Goal: Task Accomplishment & Management: Complete application form

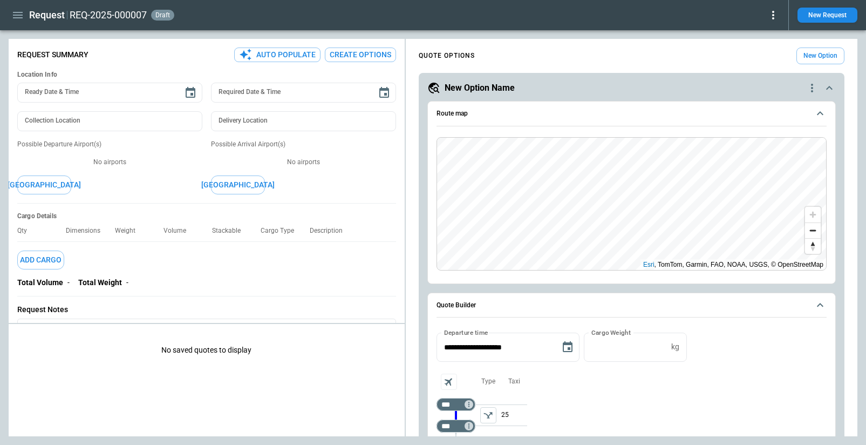
scroll to position [176, 0]
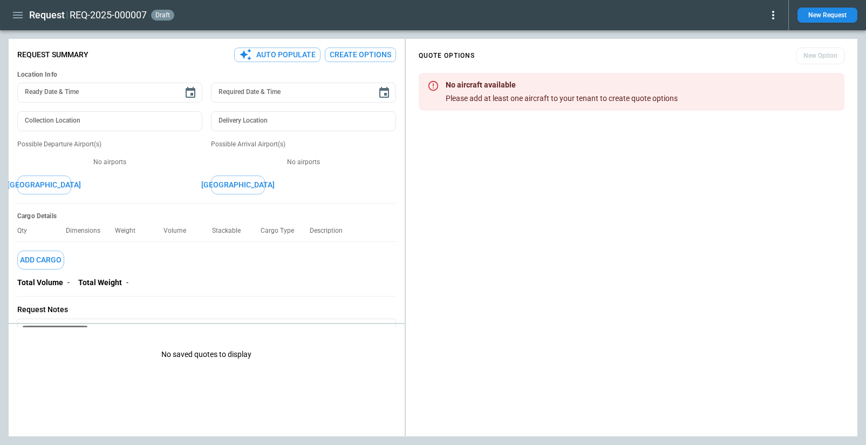
type textarea "*"
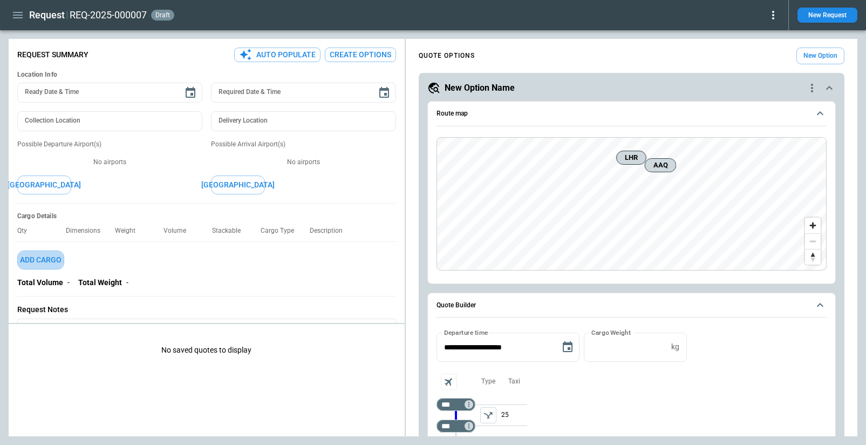
click at [51, 261] on button "Add Cargo" at bounding box center [40, 259] width 47 height 19
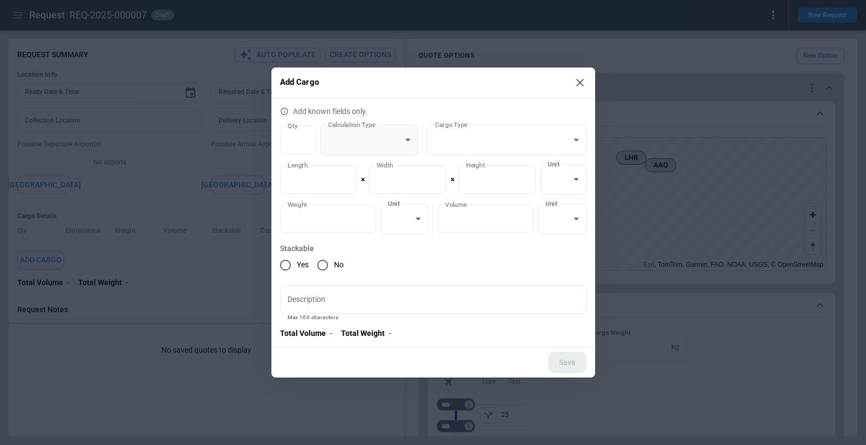
click at [400, 135] on body "**********" at bounding box center [433, 222] width 866 height 445
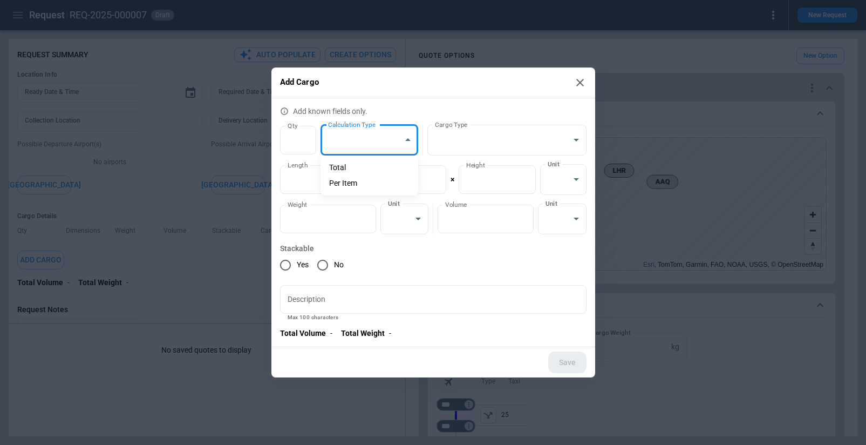
click at [363, 184] on li "Per Item" at bounding box center [369, 183] width 98 height 16
type input "********"
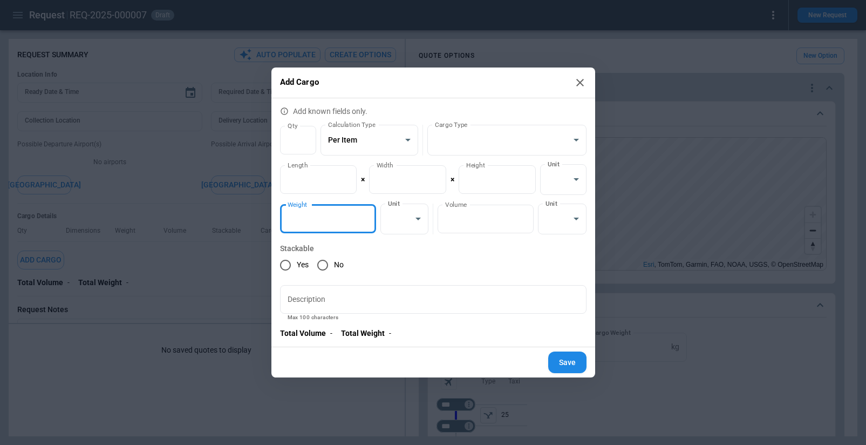
click at [365, 219] on input "*" at bounding box center [328, 218] width 96 height 29
click at [365, 215] on input "*" at bounding box center [328, 218] width 96 height 29
type input "*"
click at [365, 215] on input "*" at bounding box center [328, 218] width 96 height 29
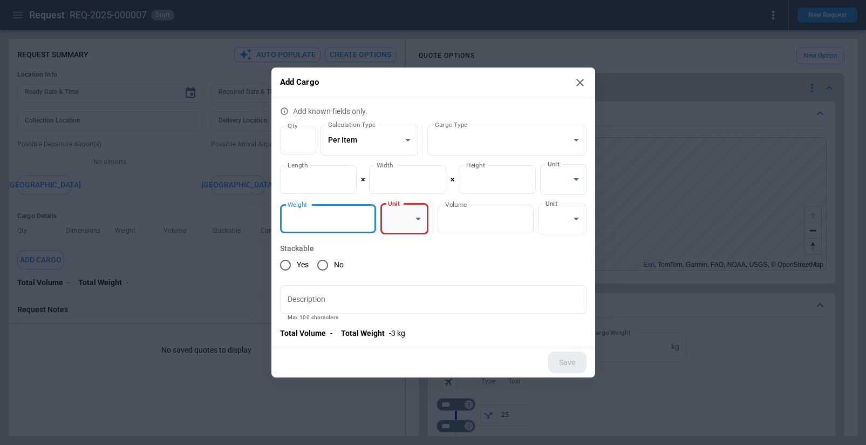
click at [410, 217] on body "**********" at bounding box center [433, 222] width 866 height 445
click at [410, 249] on li "kg" at bounding box center [404, 246] width 48 height 16
type input "*********"
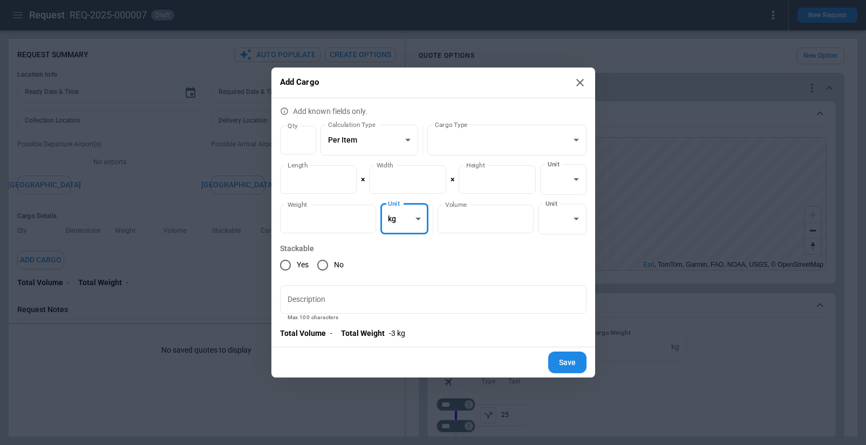
click at [567, 363] on button "Save" at bounding box center [567, 362] width 38 height 22
type textarea "*"
type input "*"
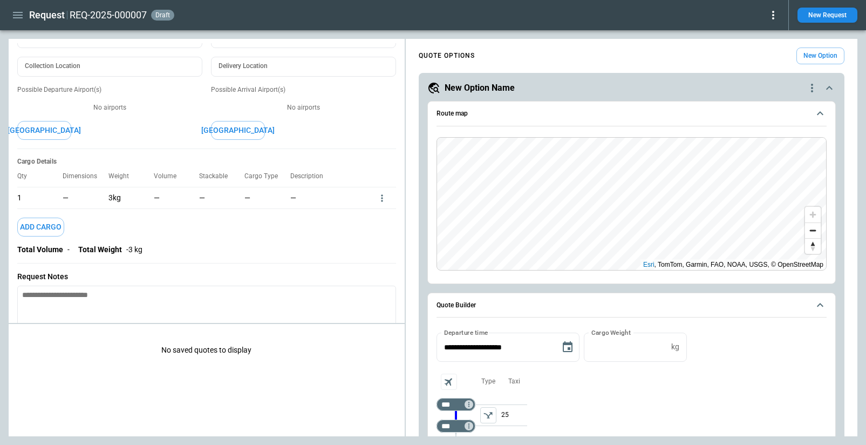
scroll to position [61, 0]
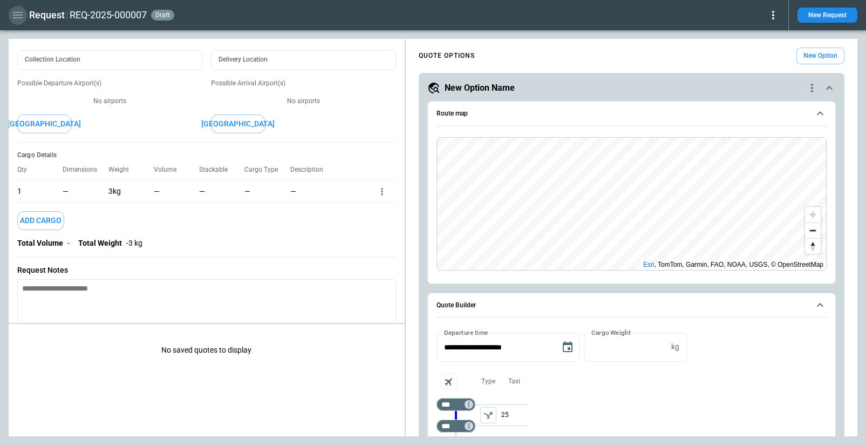
click at [17, 13] on icon "button" at bounding box center [17, 15] width 13 height 13
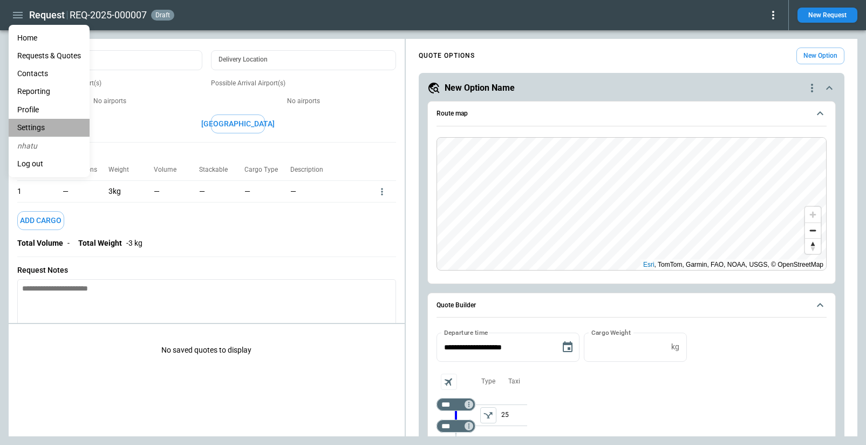
click at [39, 126] on li "Settings" at bounding box center [49, 128] width 81 height 18
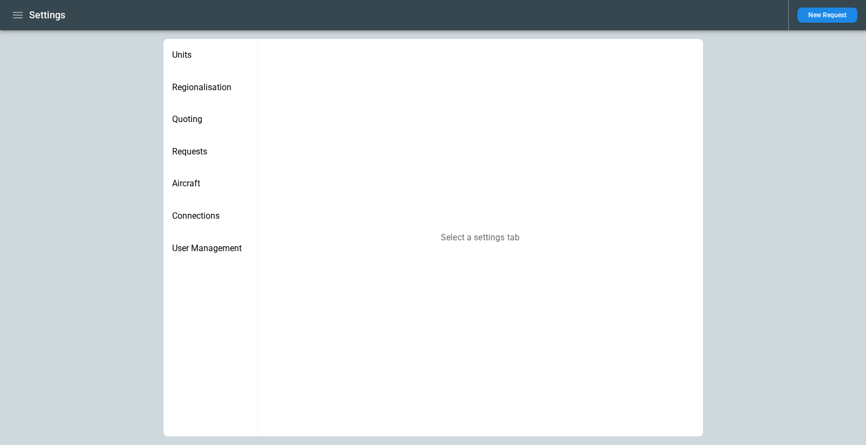
click at [17, 16] on icon "button" at bounding box center [17, 15] width 13 height 13
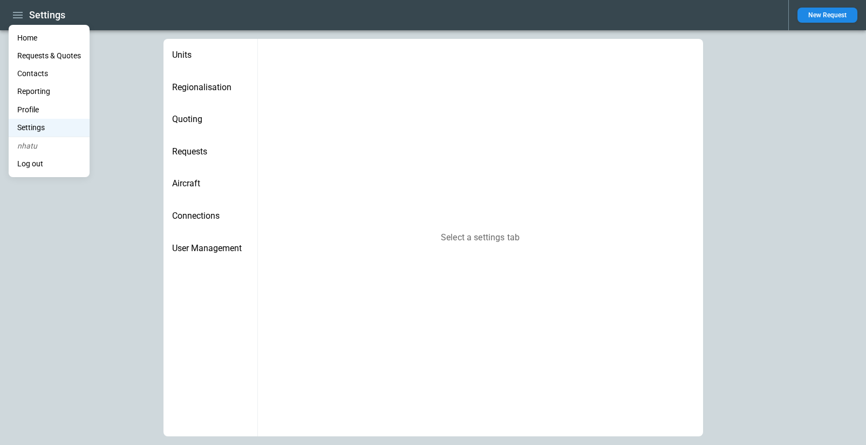
click at [27, 166] on li "Log out" at bounding box center [49, 164] width 81 height 18
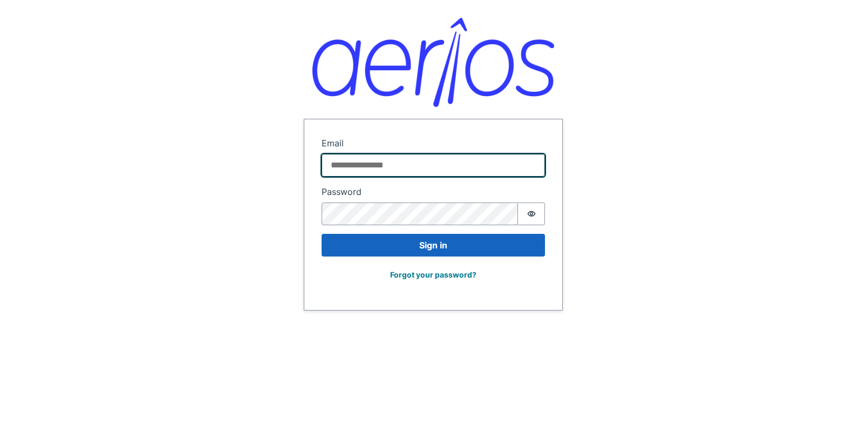
type input "**********"
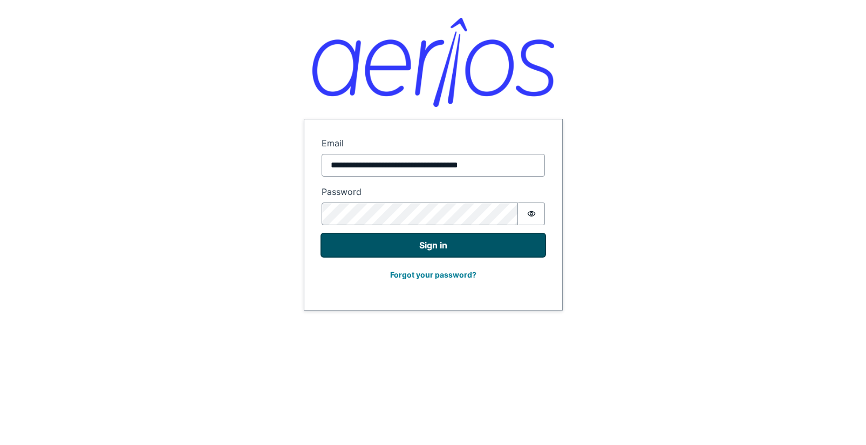
click at [422, 250] on button "Sign in" at bounding box center [433, 245] width 223 height 23
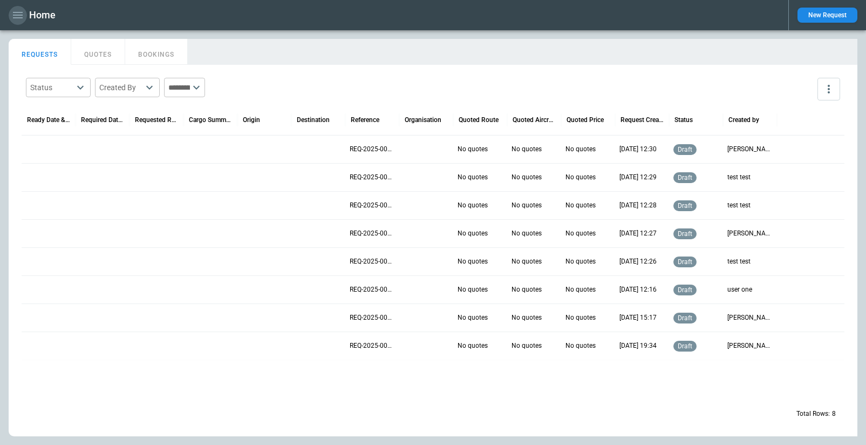
click at [13, 23] on button "button" at bounding box center [18, 15] width 18 height 19
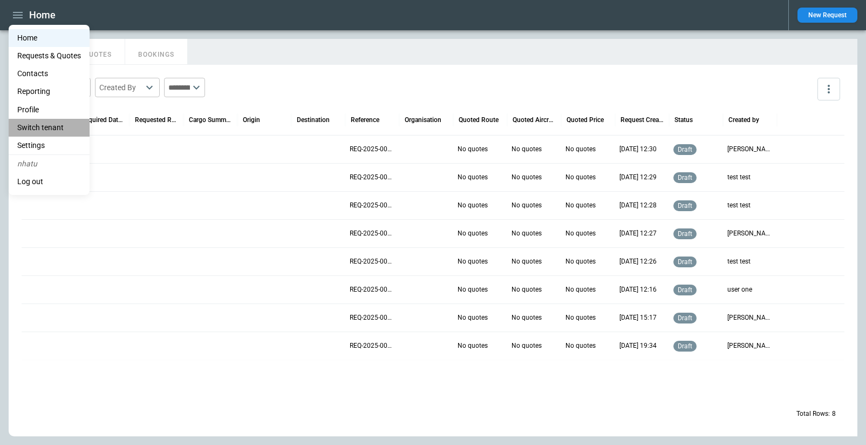
click at [40, 126] on li "Switch tenant" at bounding box center [49, 128] width 81 height 18
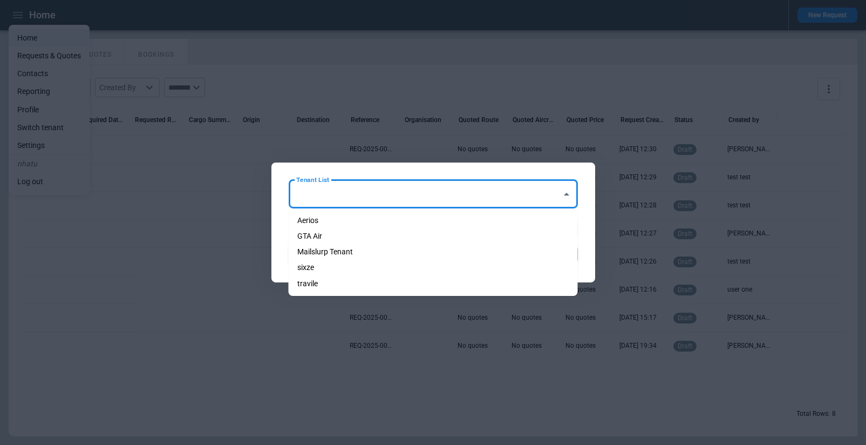
click at [370, 189] on input "Tenant List" at bounding box center [425, 194] width 263 height 19
click at [361, 218] on li "Aerios" at bounding box center [433, 221] width 289 height 16
type input "******"
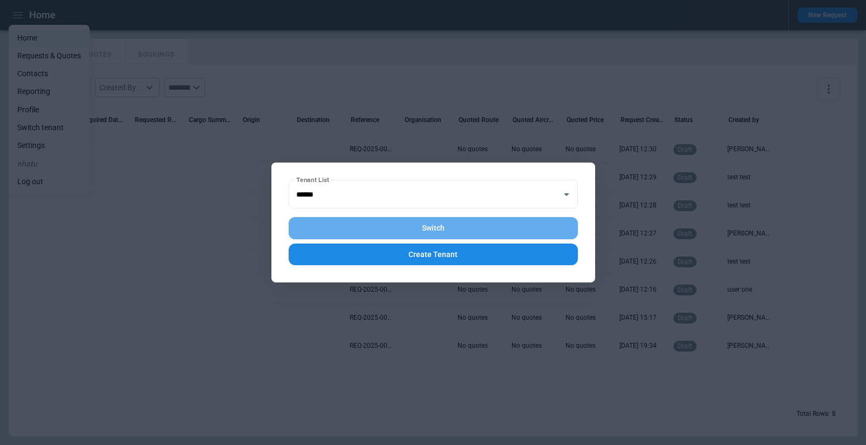
click at [392, 234] on button "Switch" at bounding box center [433, 228] width 289 height 22
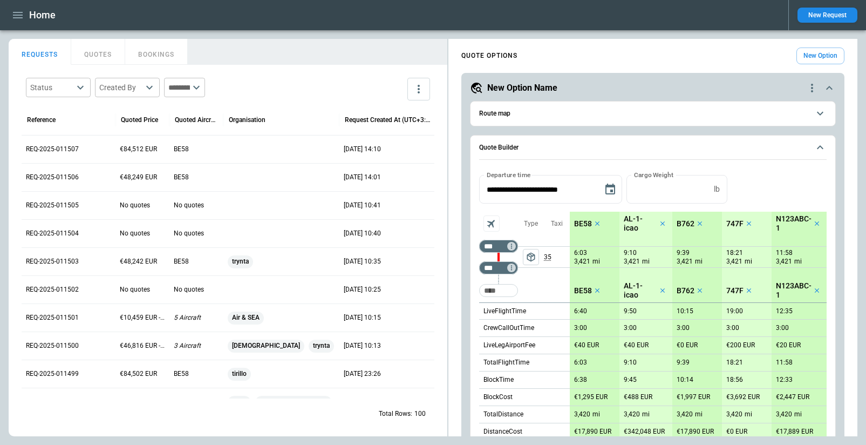
click at [49, 142] on div "REQ-2025-011507" at bounding box center [69, 149] width 94 height 28
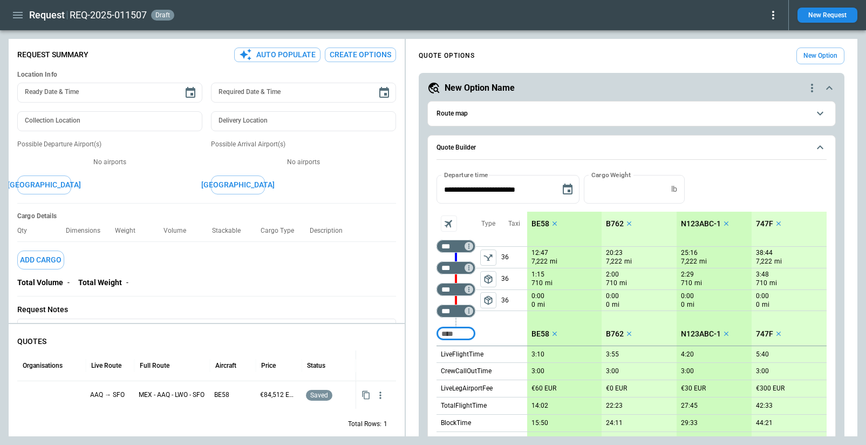
click at [42, 264] on button "Add Cargo" at bounding box center [40, 259] width 47 height 19
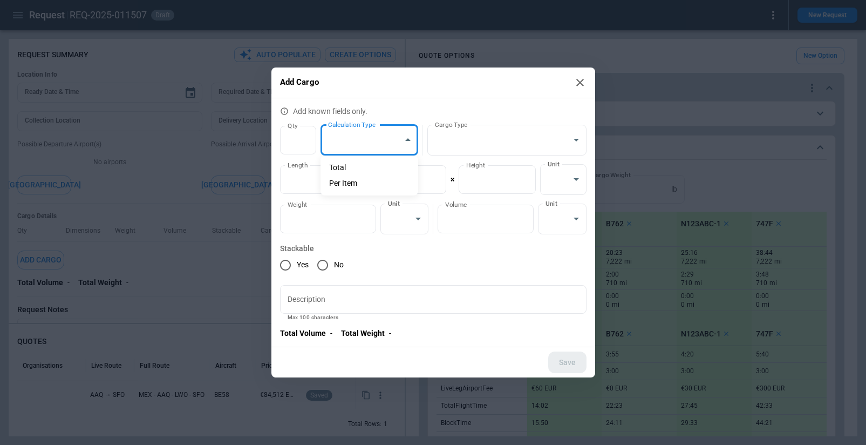
click at [396, 140] on body "**********" at bounding box center [433, 222] width 866 height 445
click at [360, 168] on li "Total" at bounding box center [369, 168] width 98 height 16
type input "**********"
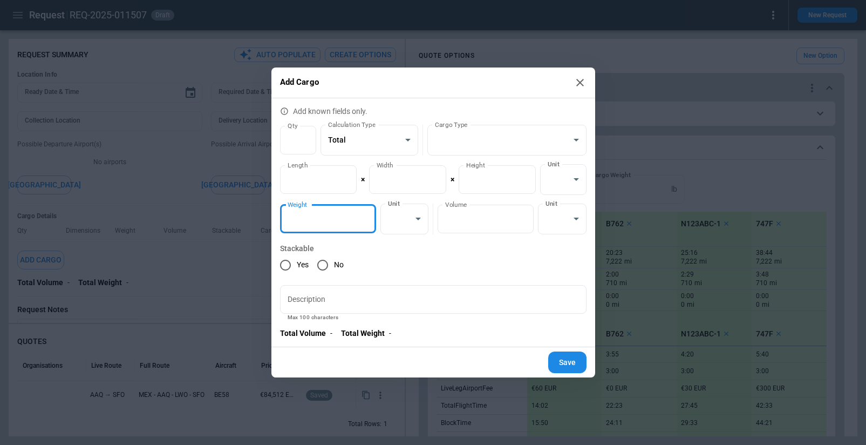
click at [349, 216] on input "*" at bounding box center [328, 218] width 96 height 29
click at [370, 214] on input "*" at bounding box center [328, 218] width 96 height 29
type input "*"
click at [363, 218] on input "*" at bounding box center [328, 218] width 96 height 29
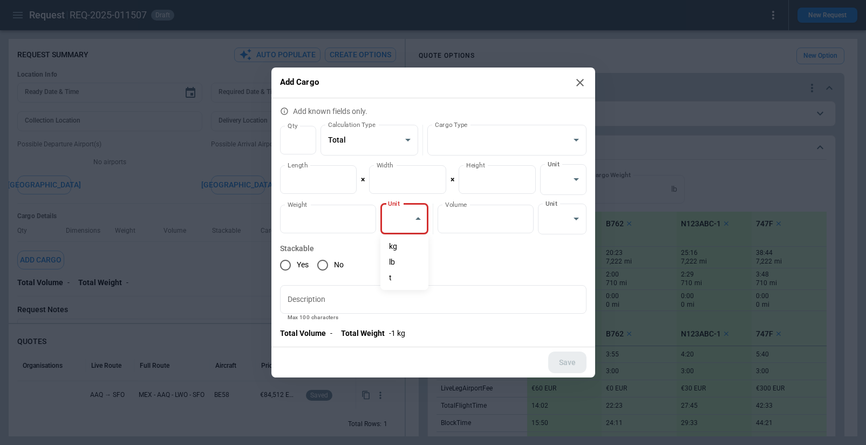
click at [401, 224] on body "**********" at bounding box center [433, 222] width 866 height 445
click at [402, 247] on li "kg" at bounding box center [404, 246] width 48 height 16
type input "*********"
click at [561, 361] on button "Save" at bounding box center [567, 362] width 38 height 22
type textarea "*"
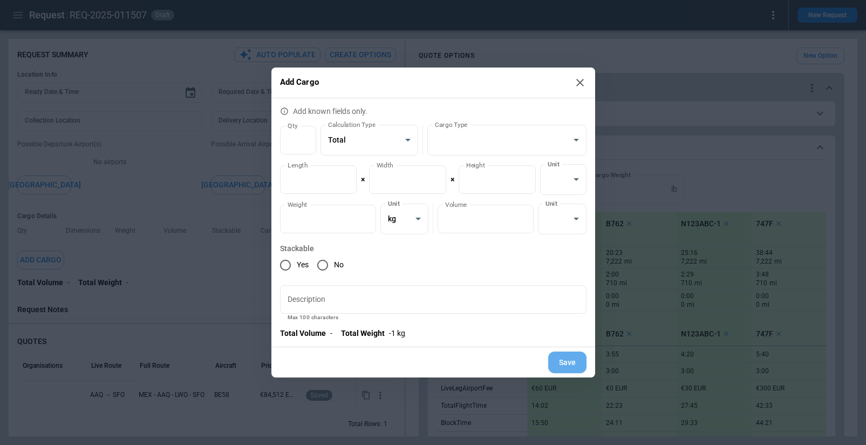
type input "*"
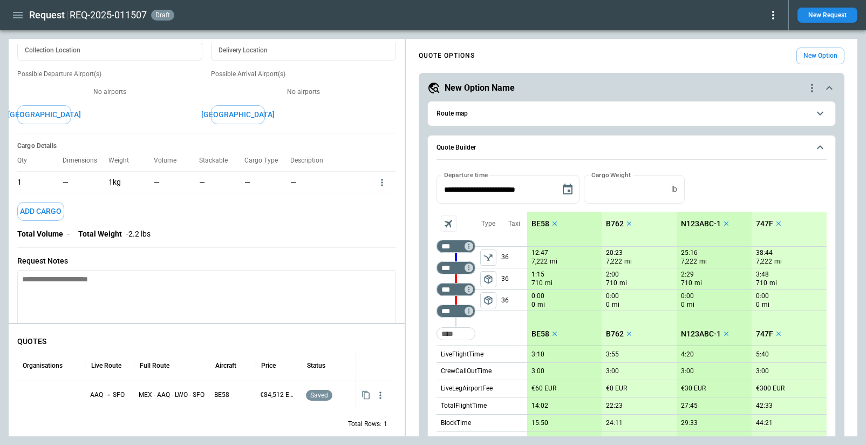
scroll to position [60, 0]
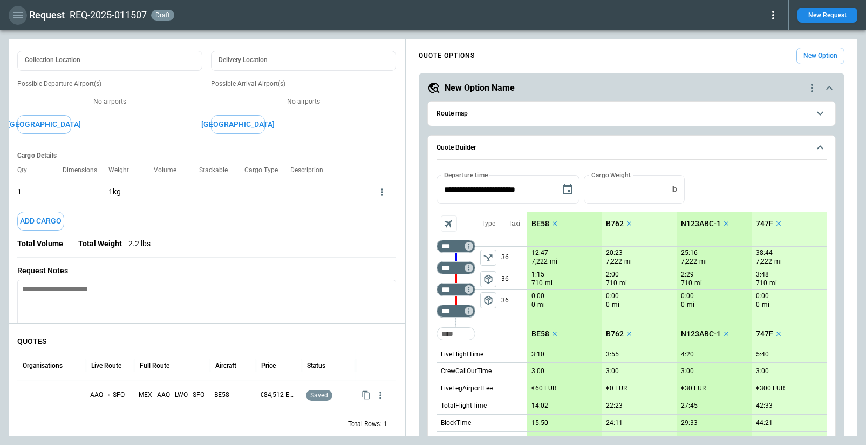
click at [19, 16] on icon "button" at bounding box center [17, 15] width 13 height 13
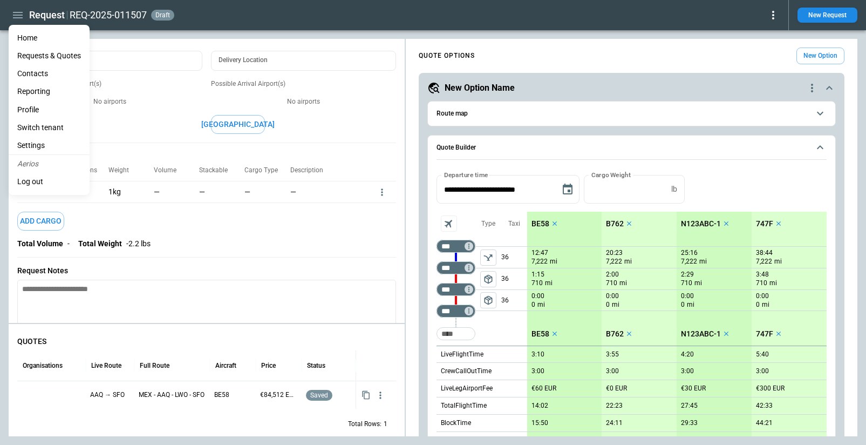
click at [774, 11] on div at bounding box center [433, 222] width 866 height 445
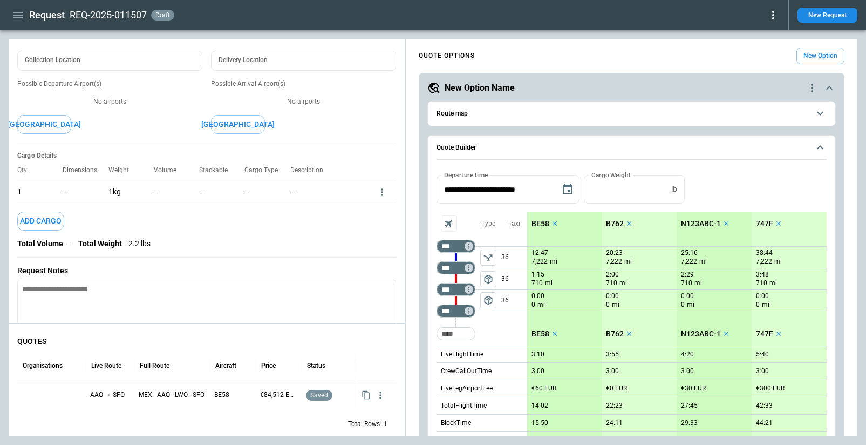
click at [774, 14] on icon at bounding box center [773, 15] width 13 height 13
click at [381, 393] on div at bounding box center [433, 222] width 866 height 445
click at [381, 393] on icon "button" at bounding box center [380, 395] width 11 height 11
click at [357, 408] on li "View Quote Details" at bounding box center [346, 409] width 86 height 16
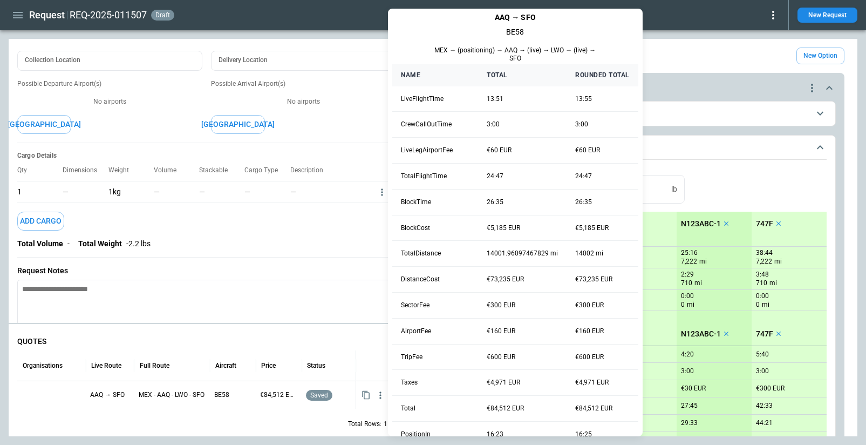
scroll to position [67, 0]
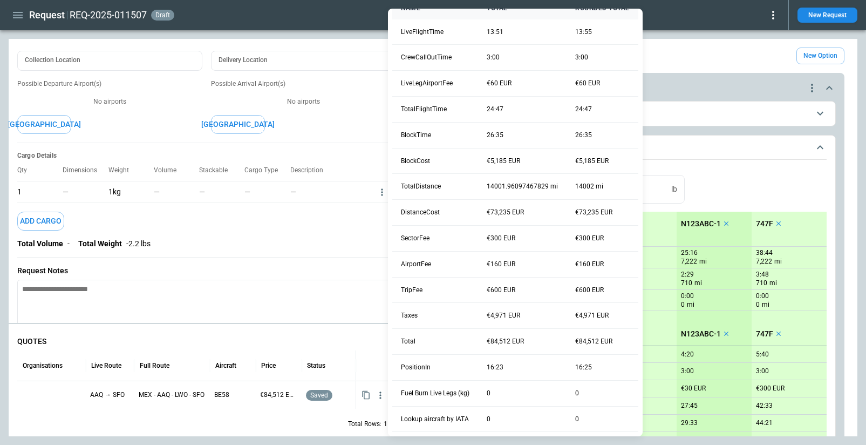
click at [209, 42] on div at bounding box center [433, 222] width 866 height 445
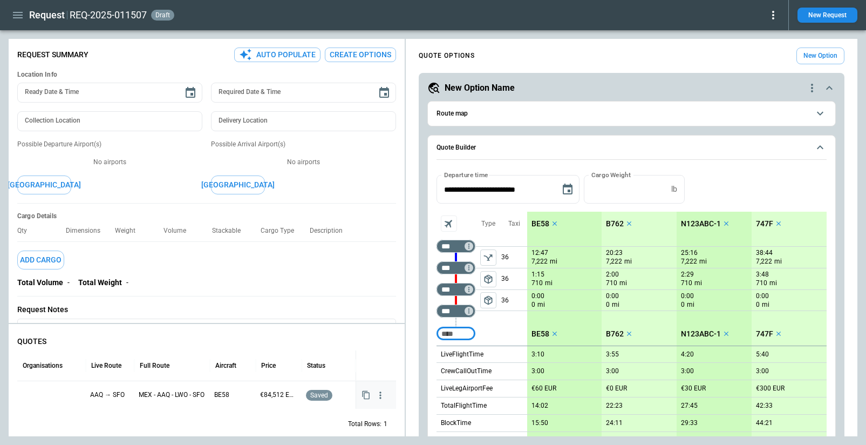
click at [383, 401] on button "button" at bounding box center [380, 394] width 15 height 15
click at [371, 405] on li "View Quote Details" at bounding box center [346, 409] width 86 height 16
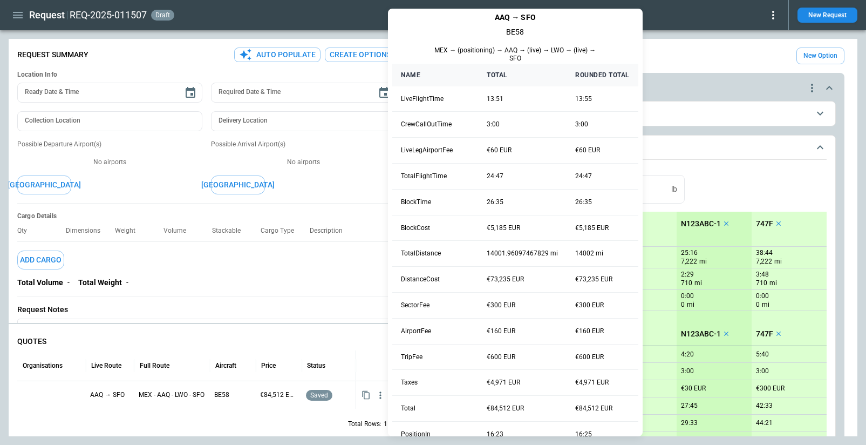
scroll to position [67, 0]
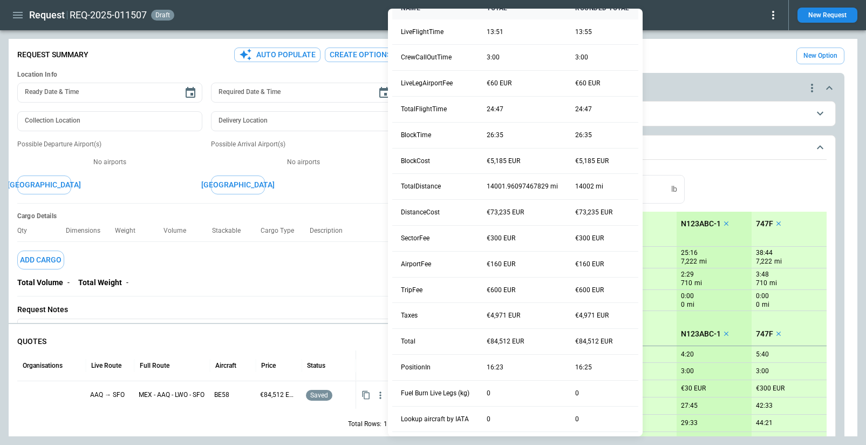
click at [286, 23] on div at bounding box center [433, 222] width 866 height 445
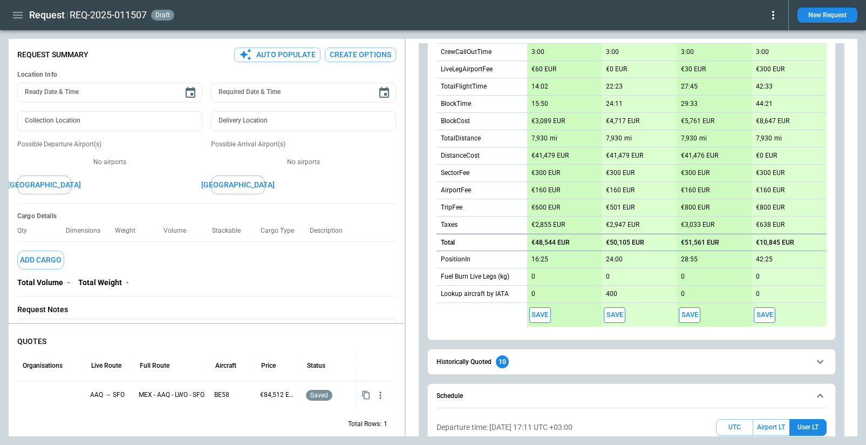
scroll to position [346, 0]
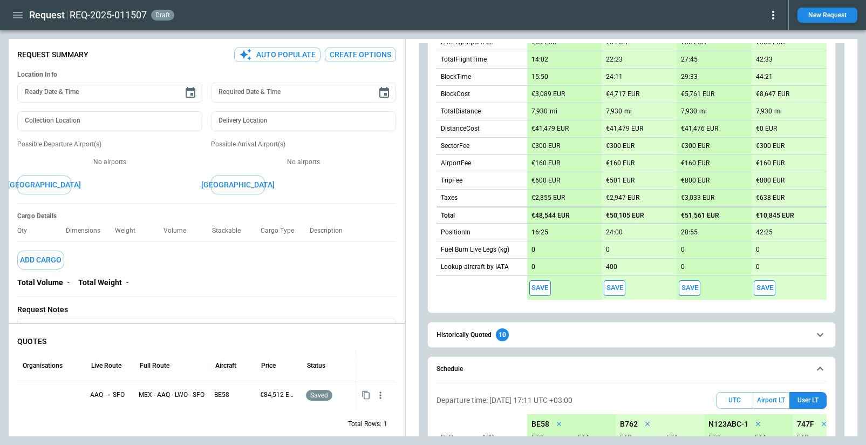
click at [542, 286] on button "Save" at bounding box center [540, 288] width 22 height 16
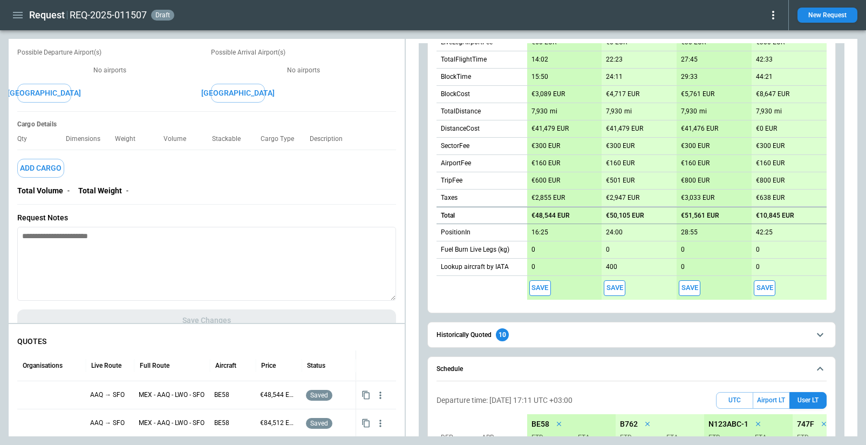
scroll to position [108, 0]
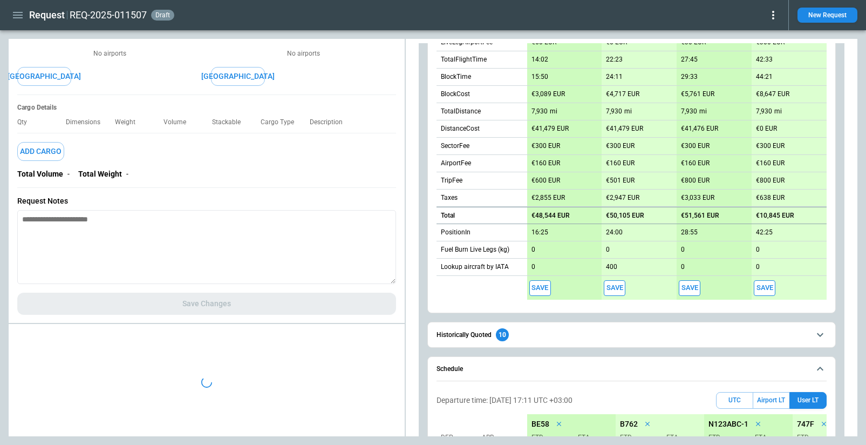
type textarea "*"
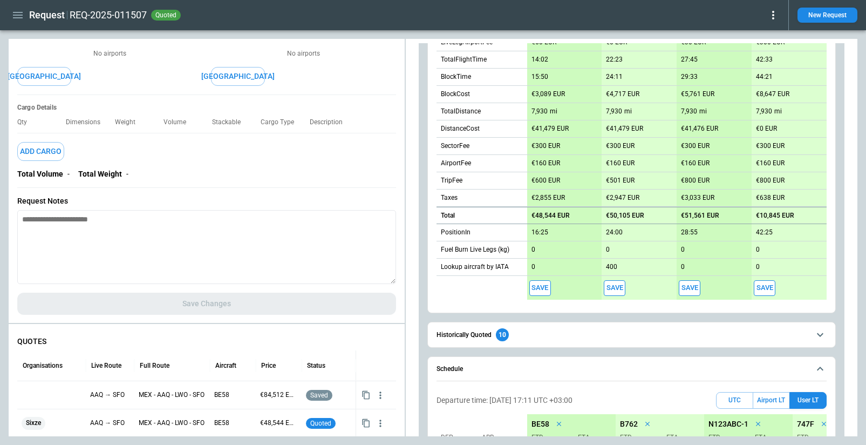
scroll to position [0, 0]
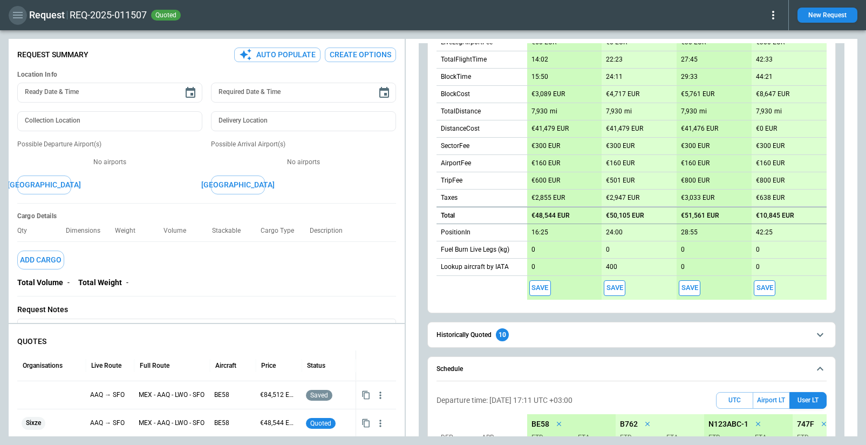
click at [20, 17] on icon "button" at bounding box center [17, 15] width 13 height 13
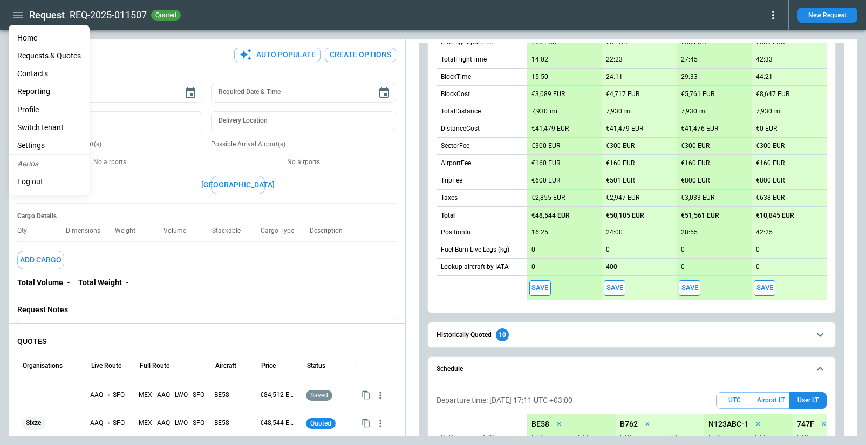
click at [40, 37] on li "Home" at bounding box center [49, 38] width 81 height 18
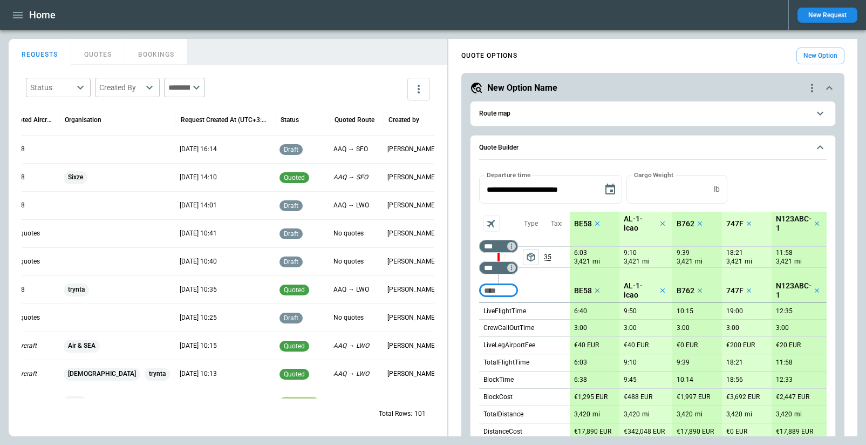
scroll to position [0, 243]
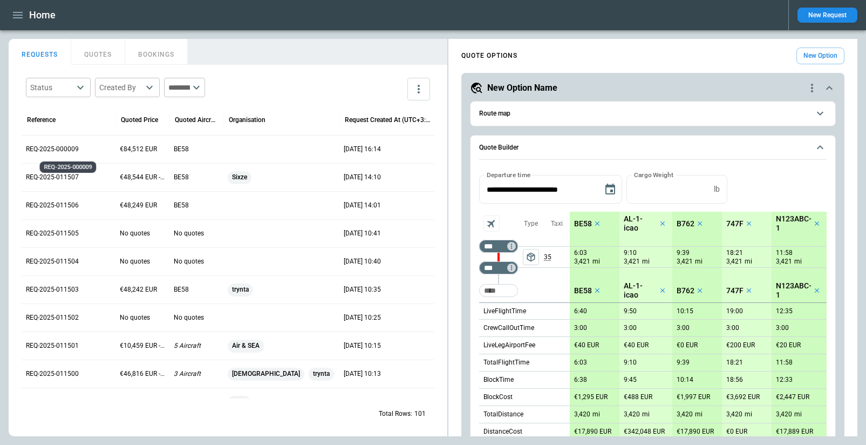
click at [59, 148] on p "REQ-2025-000009" at bounding box center [68, 149] width 85 height 9
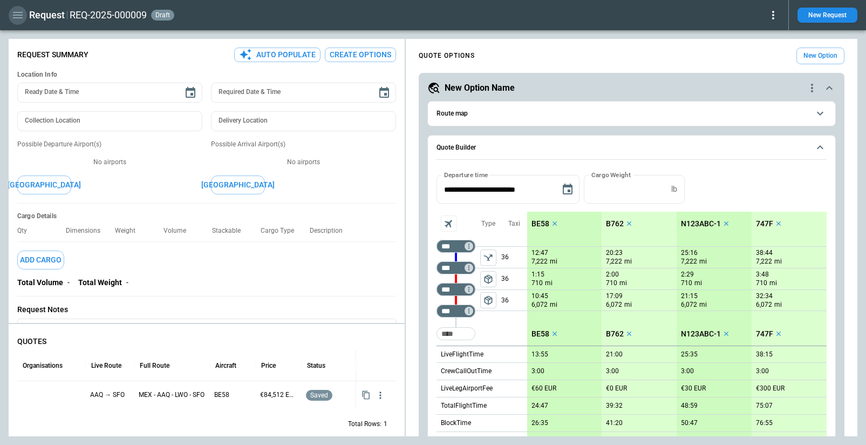
click at [16, 18] on icon "button" at bounding box center [18, 15] width 10 height 6
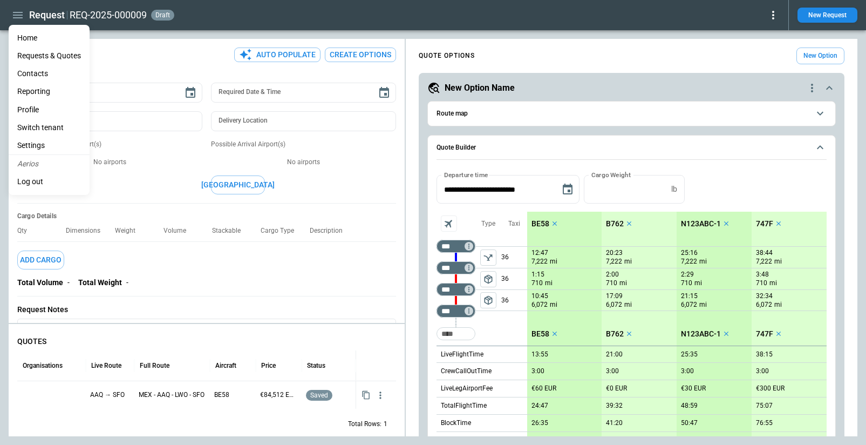
click at [194, 39] on div at bounding box center [433, 222] width 866 height 445
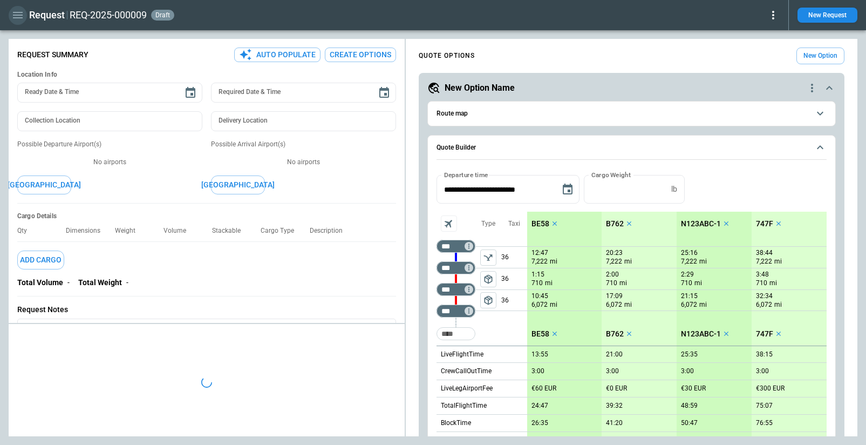
type textarea "*"
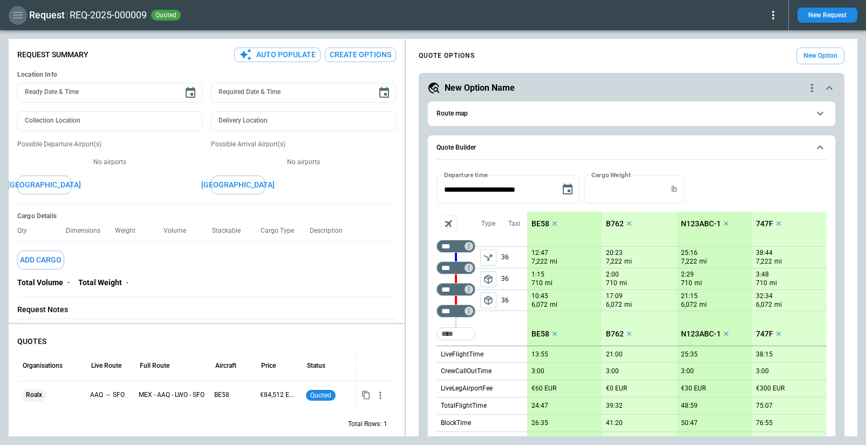
click at [14, 15] on icon "button" at bounding box center [18, 15] width 10 height 6
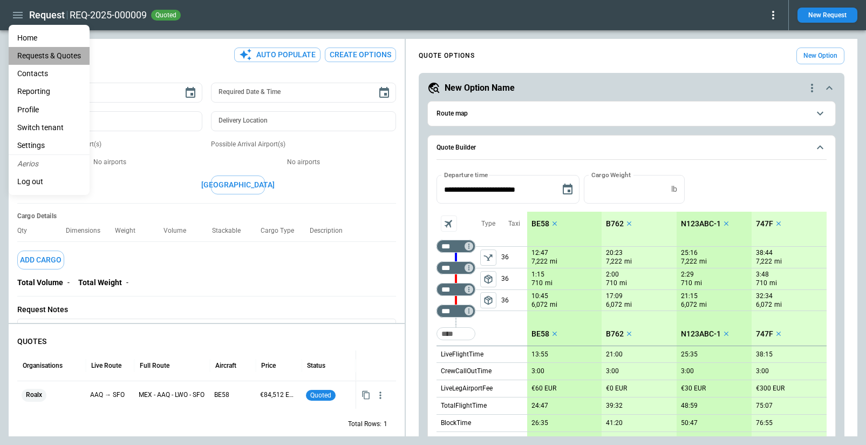
click at [31, 54] on Quotes "Requests & Quotes" at bounding box center [49, 56] width 81 height 18
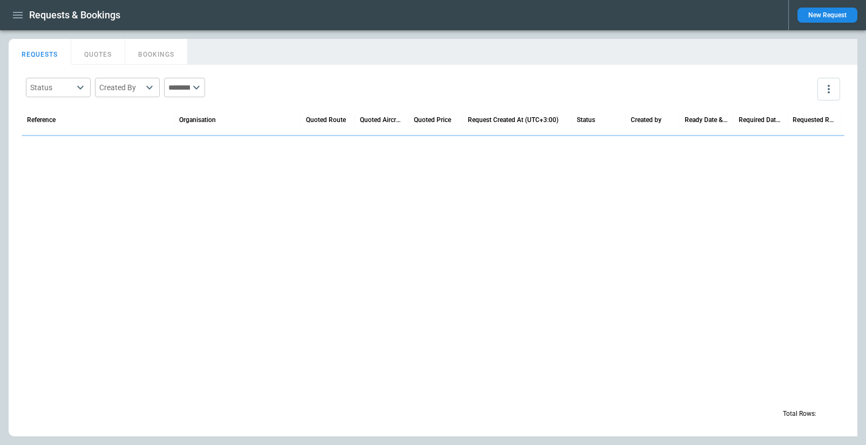
click at [17, 18] on icon "button" at bounding box center [18, 15] width 10 height 6
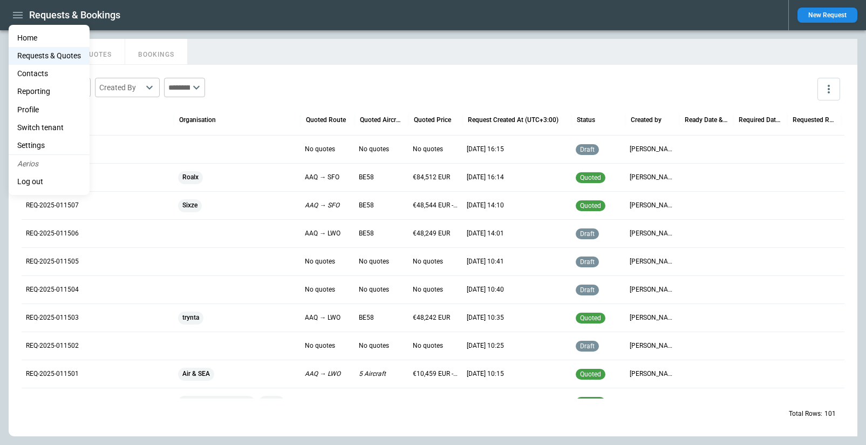
click at [307, 67] on div at bounding box center [433, 222] width 866 height 445
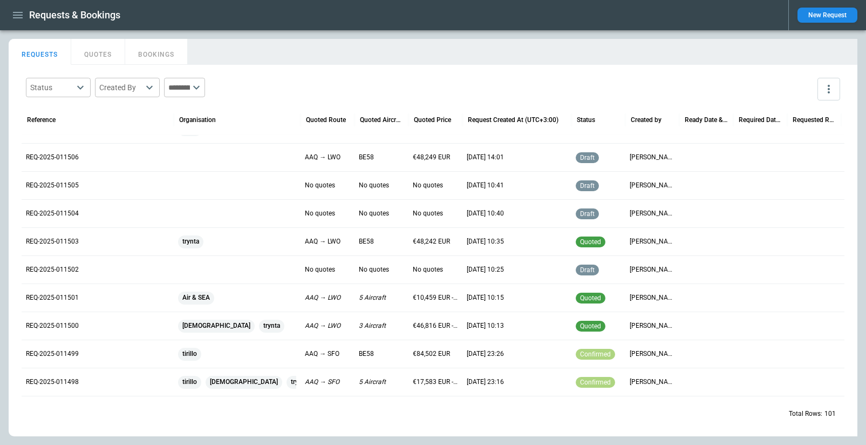
scroll to position [87, 0]
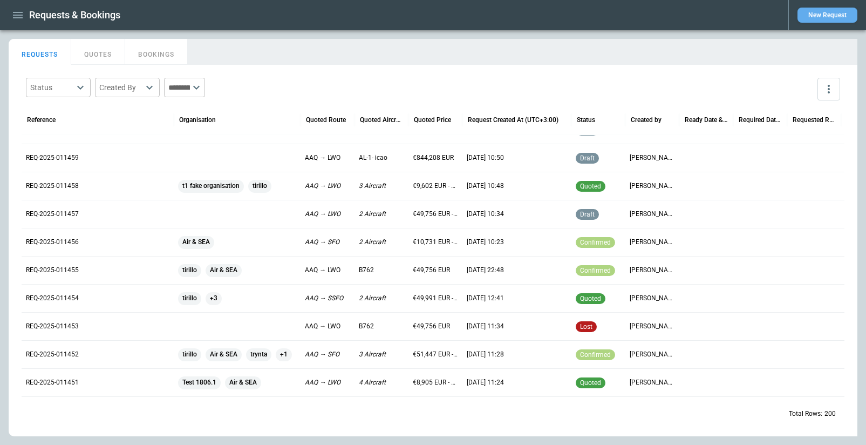
click at [832, 14] on button "New Request" at bounding box center [827, 15] width 60 height 15
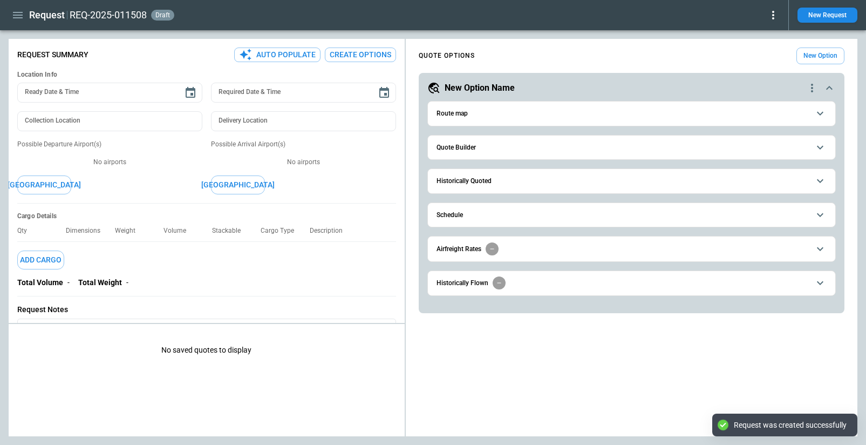
click at [475, 145] on h6 "Quote Builder" at bounding box center [455, 147] width 39 height 7
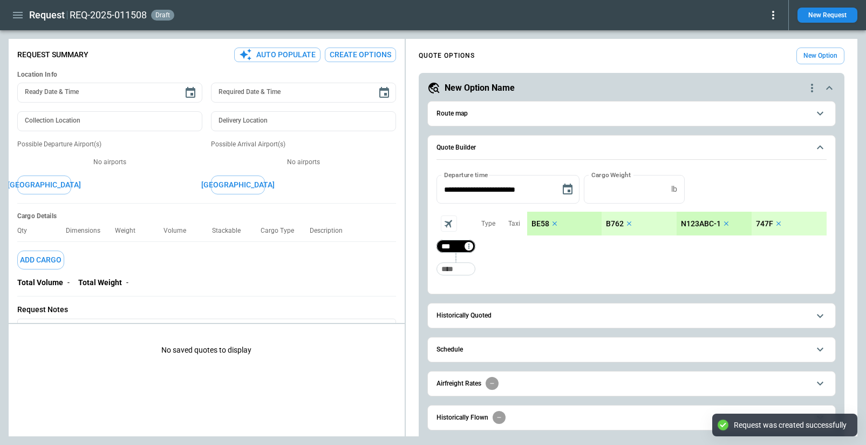
click at [454, 254] on div "*** ​" at bounding box center [455, 246] width 39 height 22
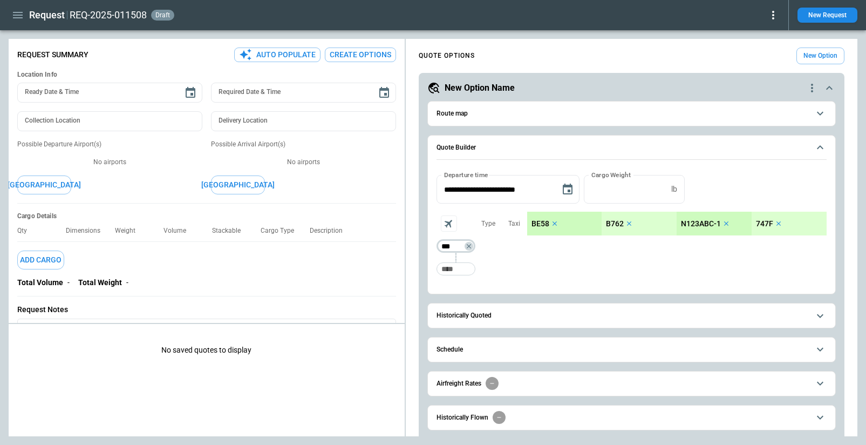
click at [454, 247] on input "***" at bounding box center [454, 246] width 30 height 11
type input "***"
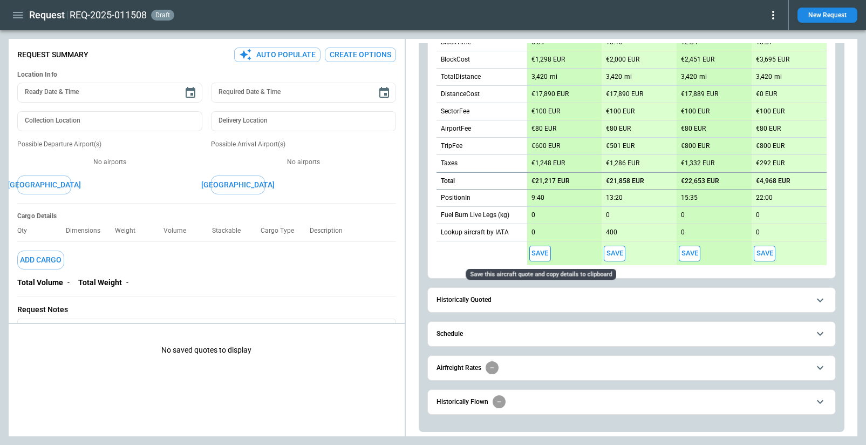
click at [538, 255] on button "Save" at bounding box center [540, 253] width 22 height 16
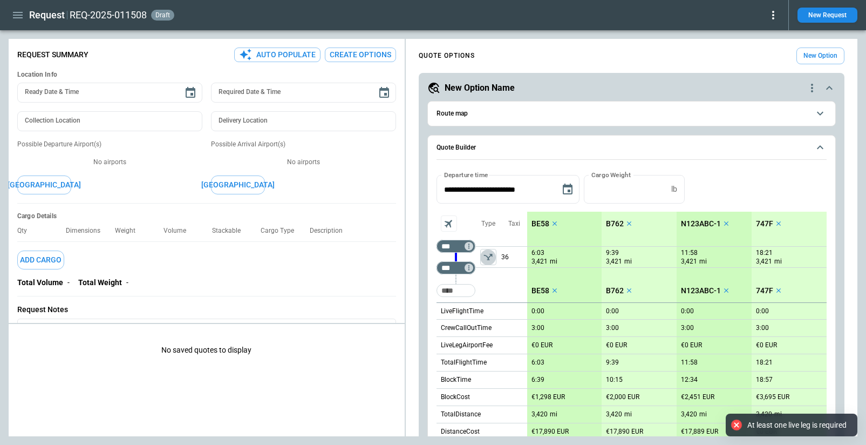
click at [494, 254] on button "left aligned" at bounding box center [488, 257] width 16 height 16
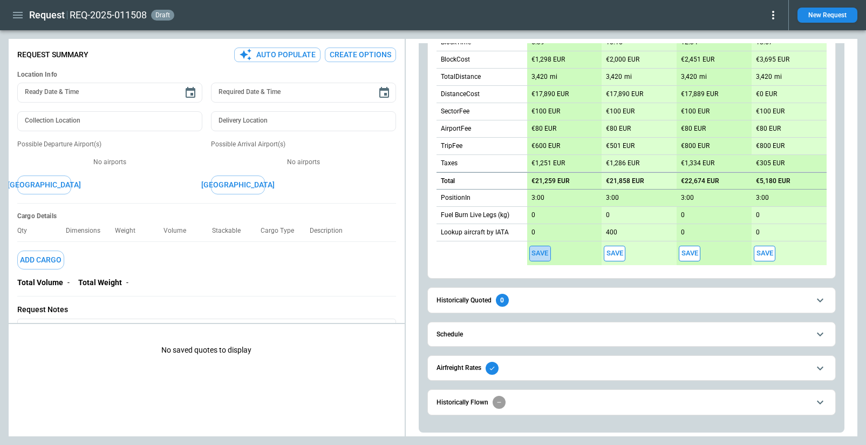
click at [536, 255] on button "Save" at bounding box center [540, 253] width 22 height 16
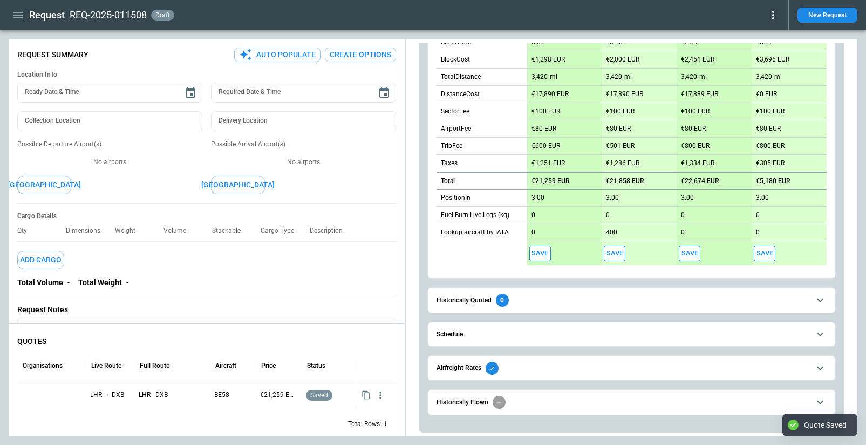
click at [538, 336] on span "Schedule" at bounding box center [622, 334] width 373 height 7
type textarea "*"
click at [538, 336] on span "Schedule" at bounding box center [622, 334] width 373 height 7
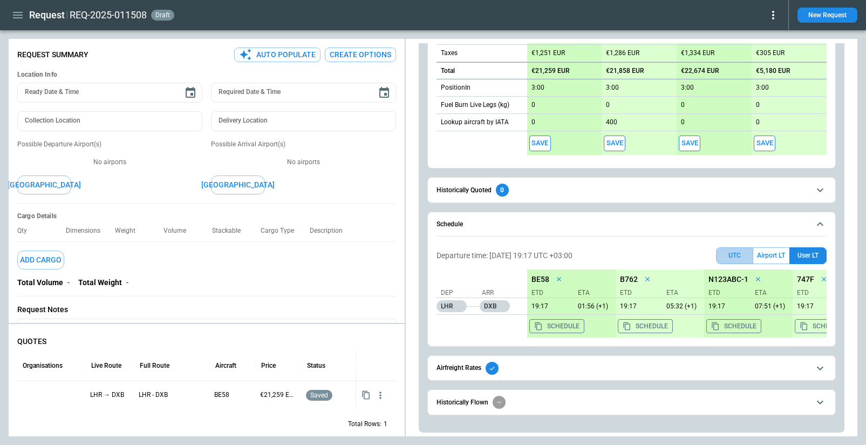
click at [729, 253] on button "UTC" at bounding box center [734, 255] width 37 height 17
click at [537, 306] on p "16:17" at bounding box center [546, 306] width 42 height 8
click at [584, 305] on p "22:56" at bounding box center [592, 306] width 42 height 8
click at [582, 307] on p "22:56" at bounding box center [595, 306] width 42 height 8
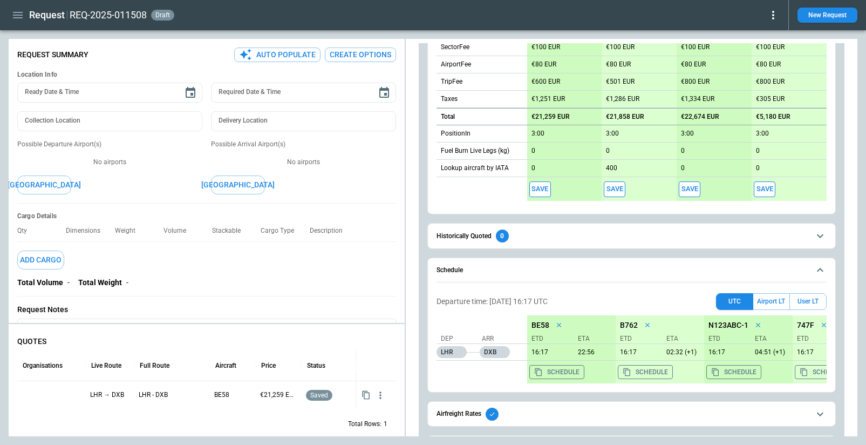
scroll to position [447, 0]
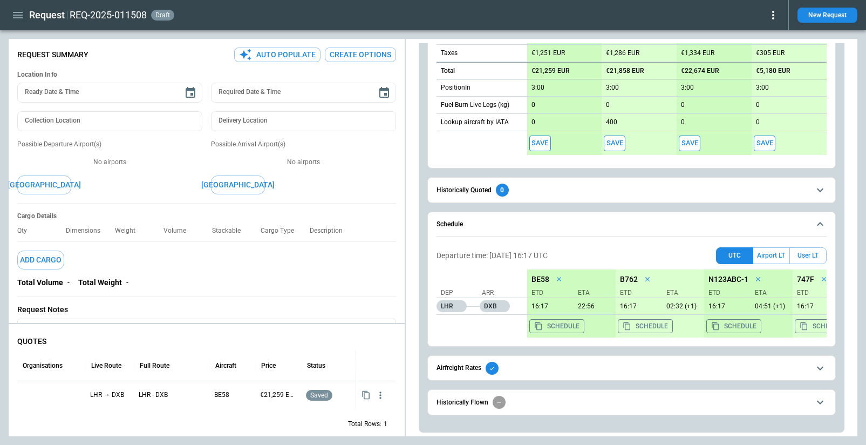
click at [616, 221] on span "Schedule" at bounding box center [622, 224] width 373 height 7
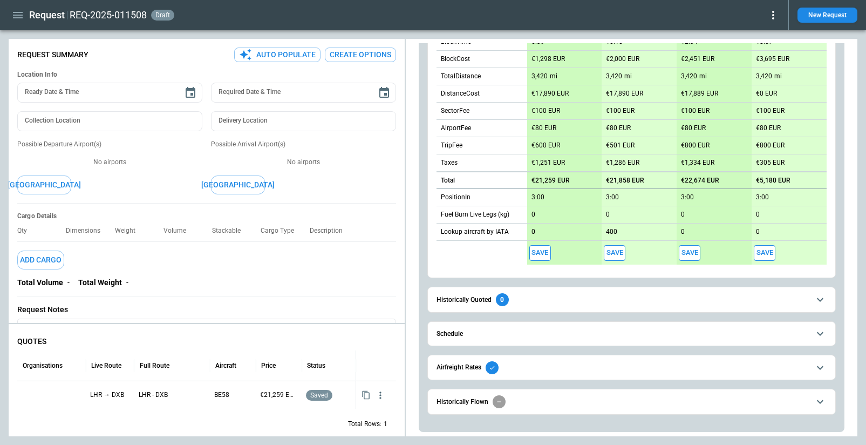
scroll to position [337, 0]
click at [590, 333] on span "Schedule" at bounding box center [622, 334] width 373 height 7
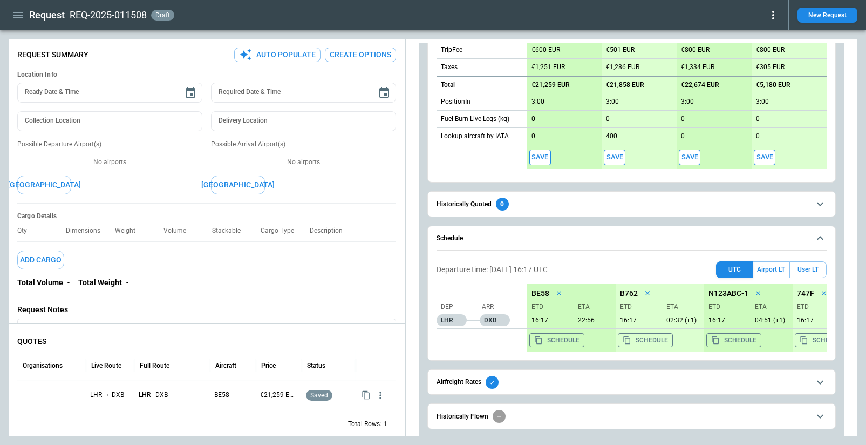
scroll to position [447, 0]
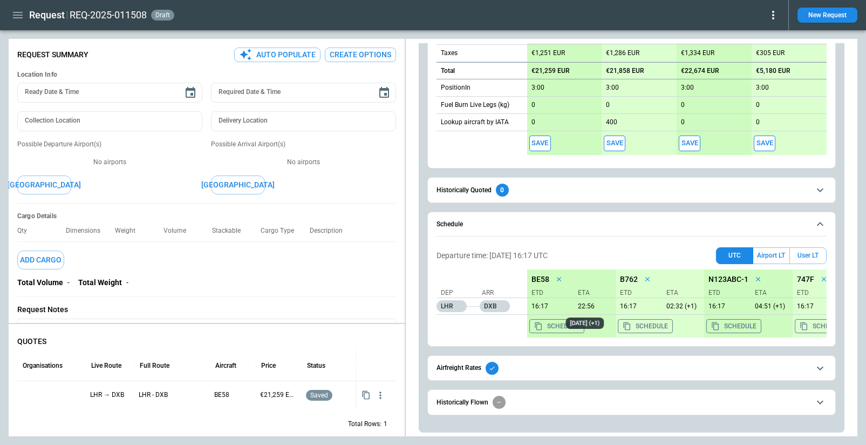
drag, startPoint x: 608, startPoint y: 323, endPoint x: 613, endPoint y: 323, distance: 5.9
click at [604, 323] on div "02 Oct 2025 (+1)" at bounding box center [585, 322] width 38 height 11
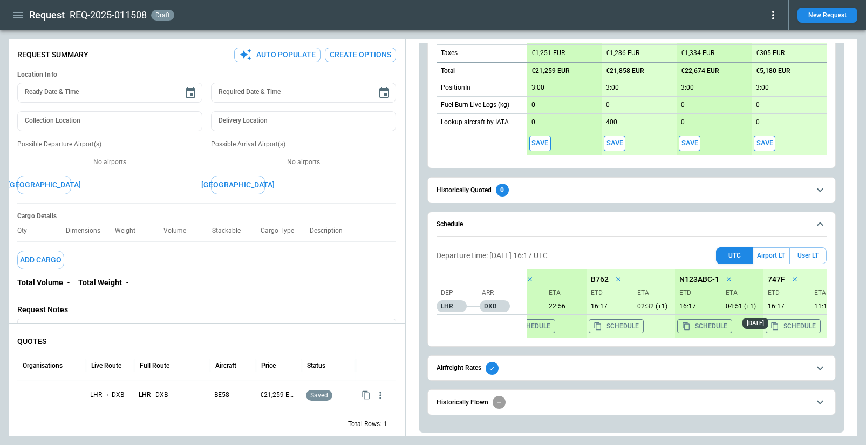
scroll to position [0, 43]
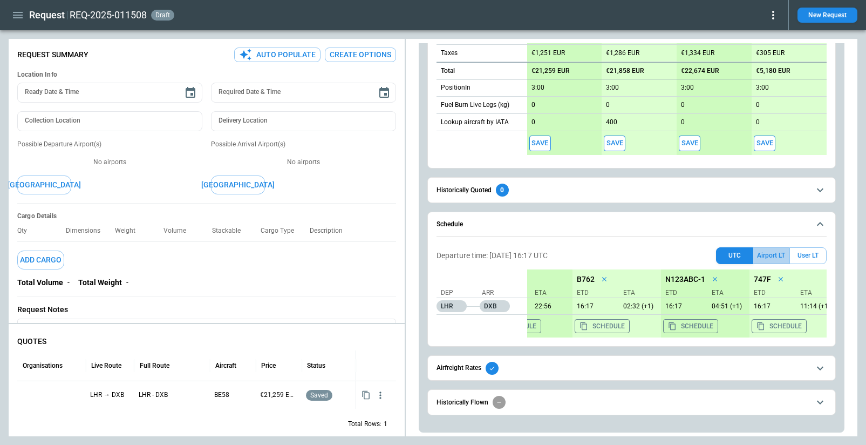
click at [772, 257] on button "Airport LT" at bounding box center [771, 255] width 36 height 17
click at [808, 254] on button "User LT" at bounding box center [807, 255] width 37 height 17
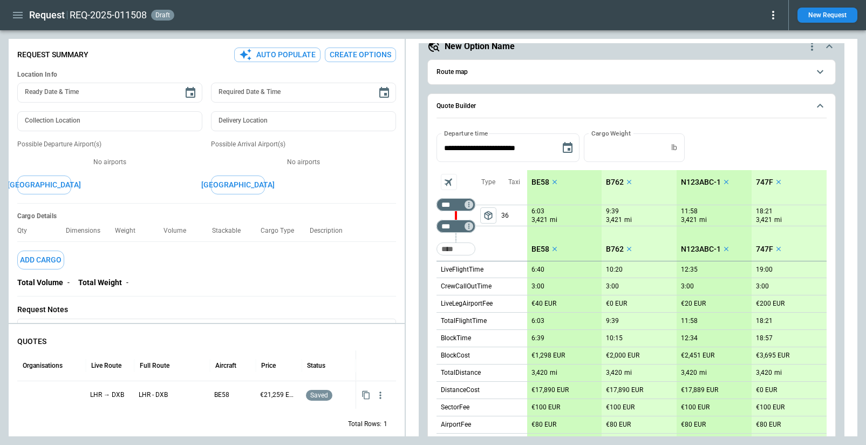
scroll to position [104, 0]
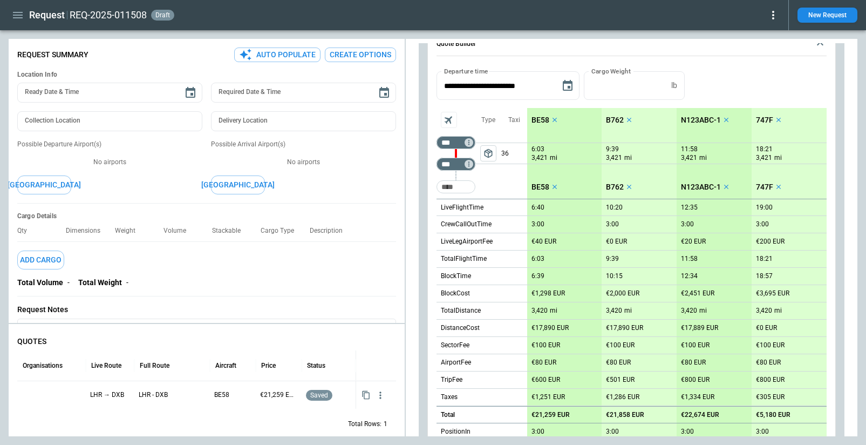
click at [766, 149] on p "18:21" at bounding box center [764, 149] width 17 height 8
type input "*"
click at [764, 150] on p "0:05" at bounding box center [762, 149] width 13 height 8
type input "***"
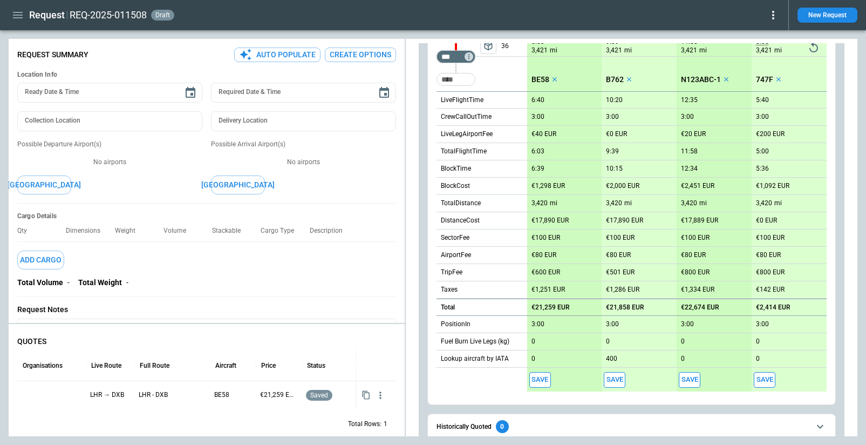
scroll to position [95, 0]
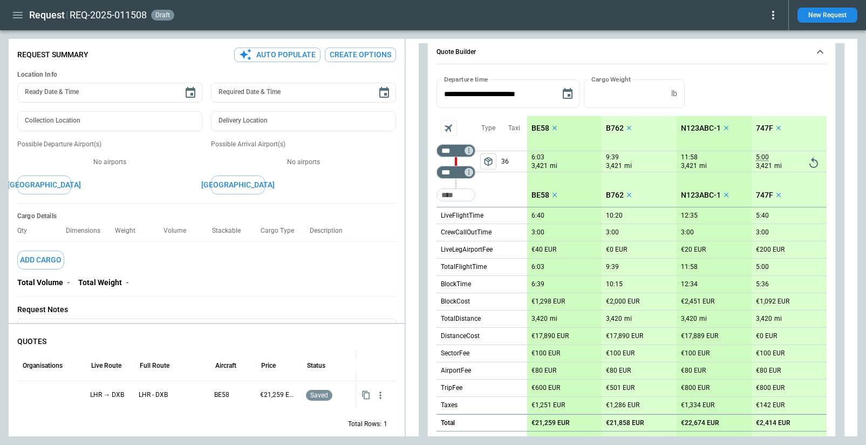
click at [763, 158] on p "5:00" at bounding box center [762, 157] width 13 height 8
type input "***"
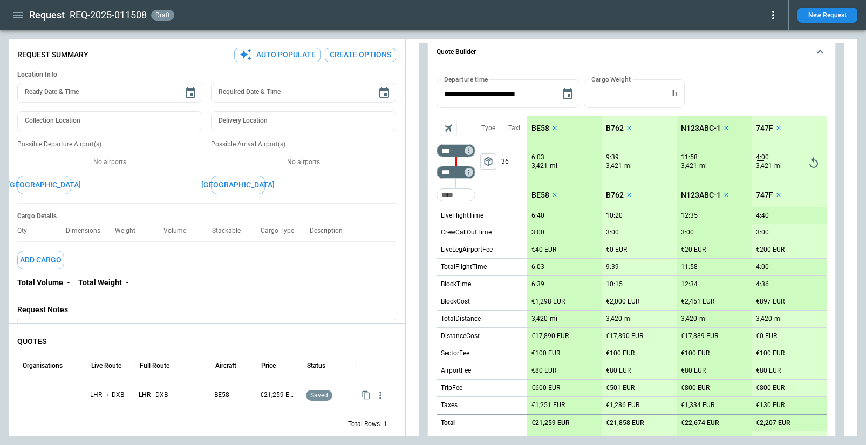
scroll to position [447, 0]
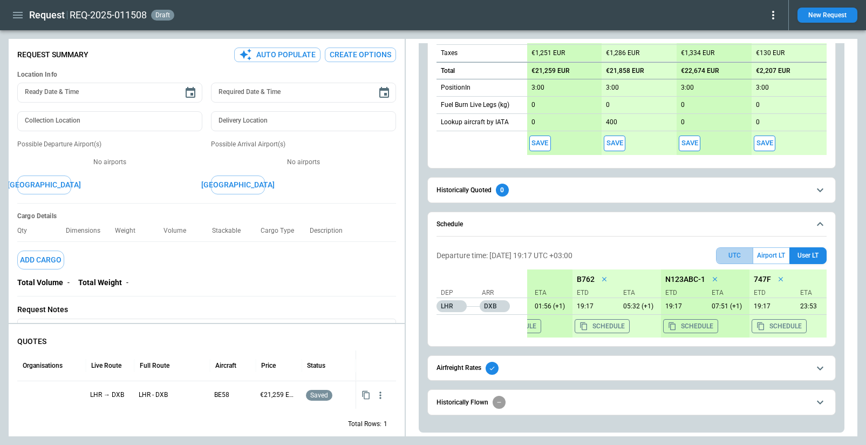
click at [727, 258] on button "UTC" at bounding box center [734, 255] width 37 height 17
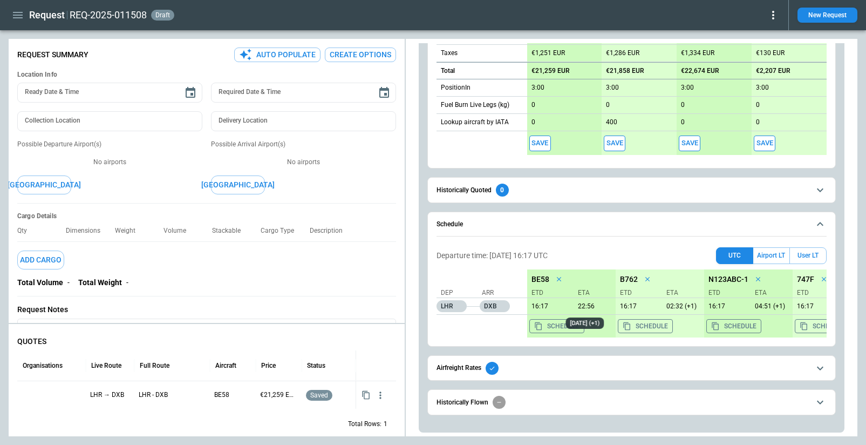
click at [584, 306] on p "22:56" at bounding box center [595, 306] width 42 height 8
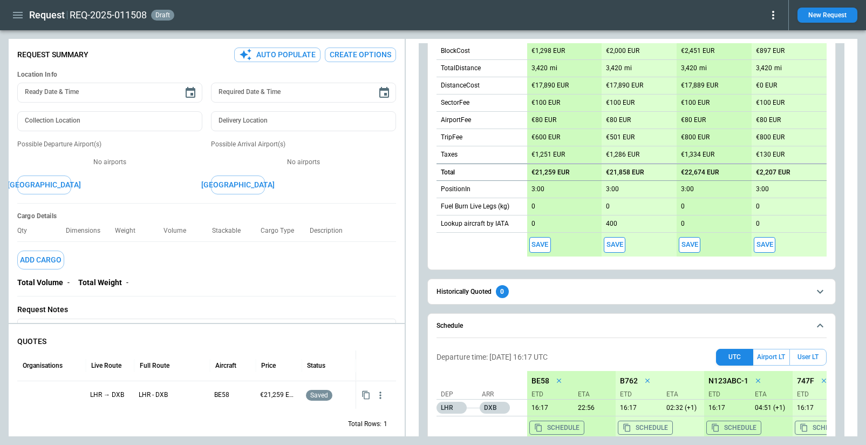
scroll to position [447, 0]
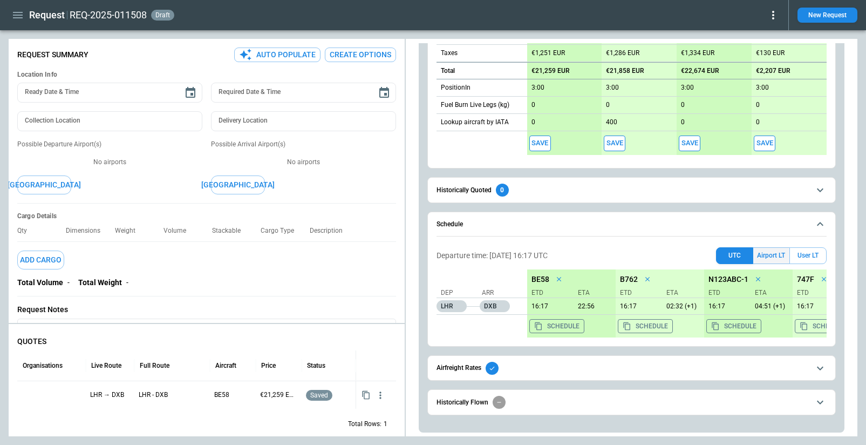
click at [774, 256] on button "Airport LT" at bounding box center [771, 255] width 36 height 17
